Goal: Find specific page/section: Find specific page/section

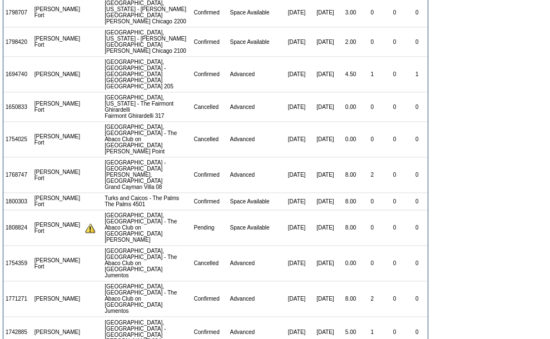
scroll to position [1167, 0]
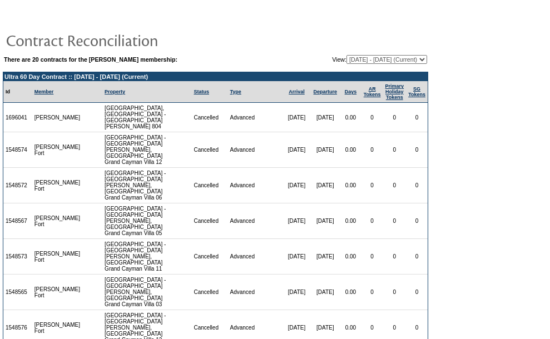
scroll to position [1167, 0]
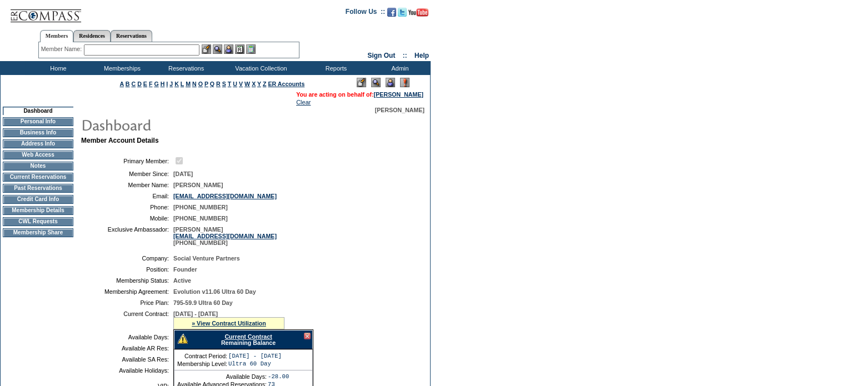
click at [97, 45] on input "text" at bounding box center [142, 49] width 116 height 11
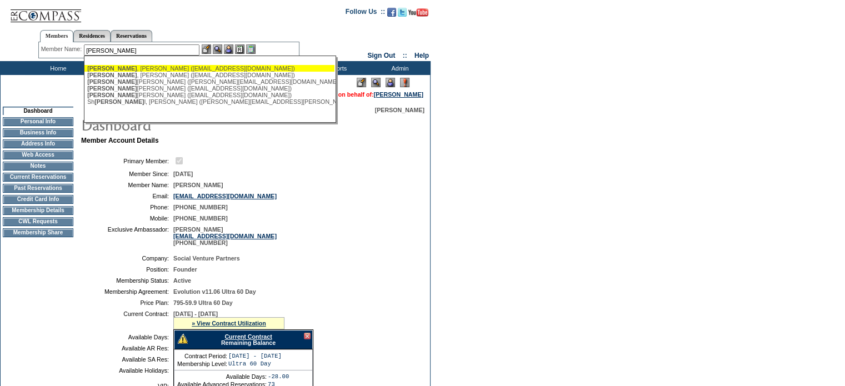
click at [133, 62] on ul "[PERSON_NAME] ([EMAIL_ADDRESS][DOMAIN_NAME]) [PERSON_NAME] ([EMAIL_ADDRESS][DOM…" at bounding box center [209, 85] width 250 height 46
click at [132, 65] on div "[PERSON_NAME] ([EMAIL_ADDRESS][DOMAIN_NAME])" at bounding box center [209, 68] width 245 height 7
type input "[PERSON_NAME] ([EMAIL_ADDRESS][DOMAIN_NAME])"
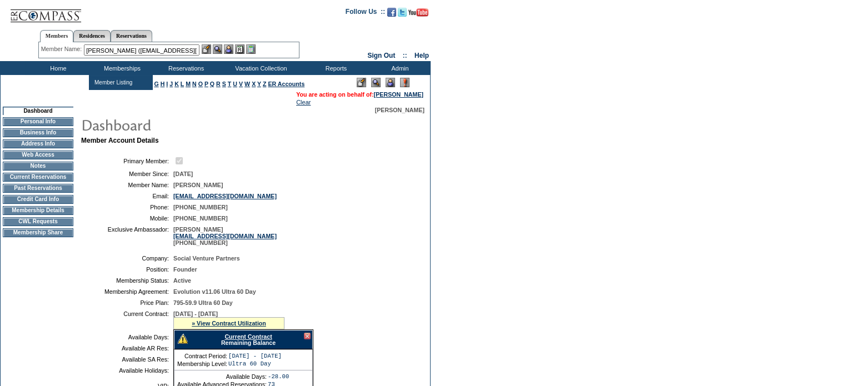
click at [232, 51] on img at bounding box center [228, 48] width 9 height 9
click at [219, 50] on img at bounding box center [217, 48] width 9 height 9
